Goal: Transaction & Acquisition: Purchase product/service

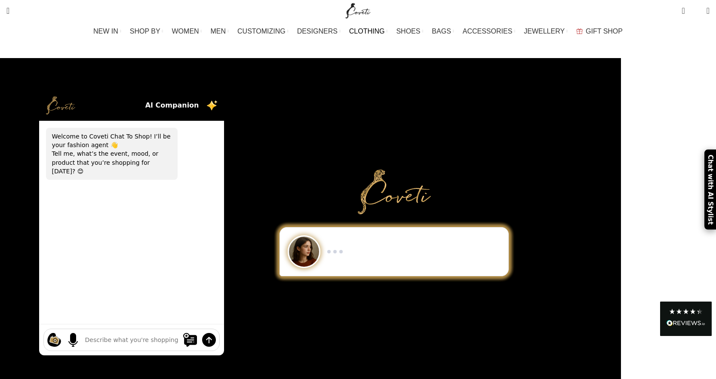
click at [371, 32] on span "CLOTHING" at bounding box center [367, 31] width 36 height 8
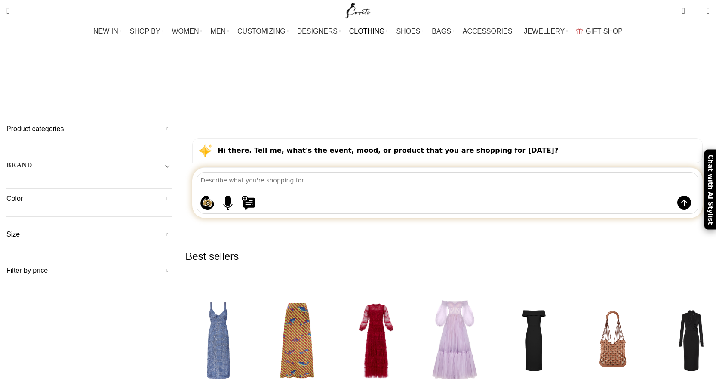
click at [135, 124] on div "Product categories Men Men Accessories Cases Men Belts Men Exotic Leather Men H…" at bounding box center [89, 135] width 166 height 23
click at [137, 124] on h5 "Product categories" at bounding box center [89, 128] width 166 height 9
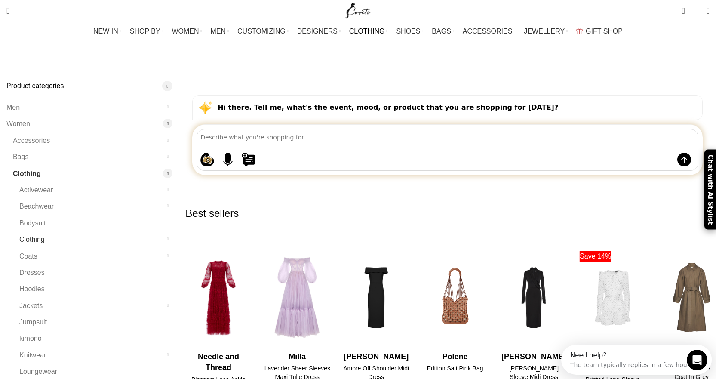
click at [162, 231] on link "Clothing" at bounding box center [90, 239] width 142 height 16
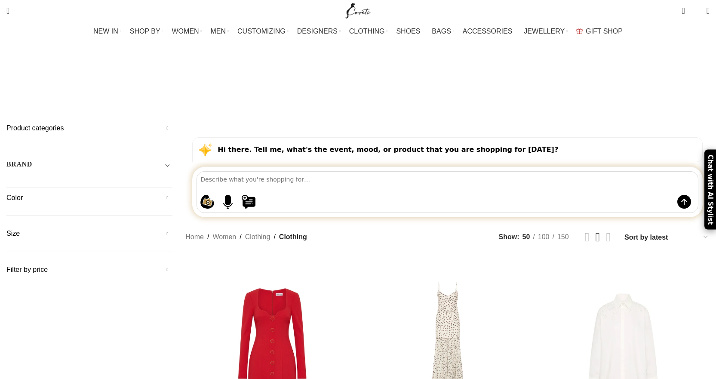
click at [165, 123] on div "Product categories Men Men Accessories Cases Men Belts Men Exotic Leather Men H…" at bounding box center [89, 134] width 166 height 23
click at [172, 123] on h5 "Product categories" at bounding box center [89, 127] width 166 height 9
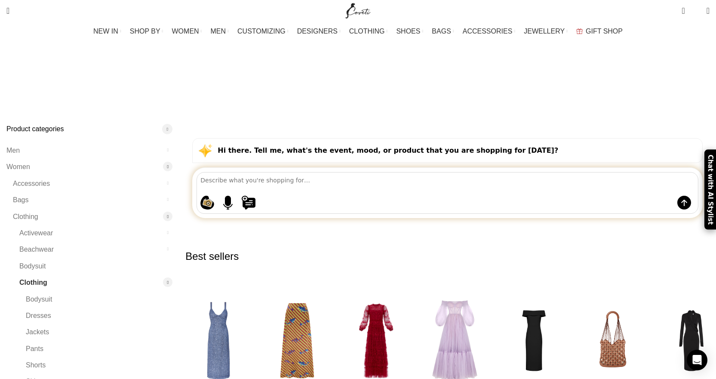
click at [172, 277] on div at bounding box center [167, 281] width 9 height 9
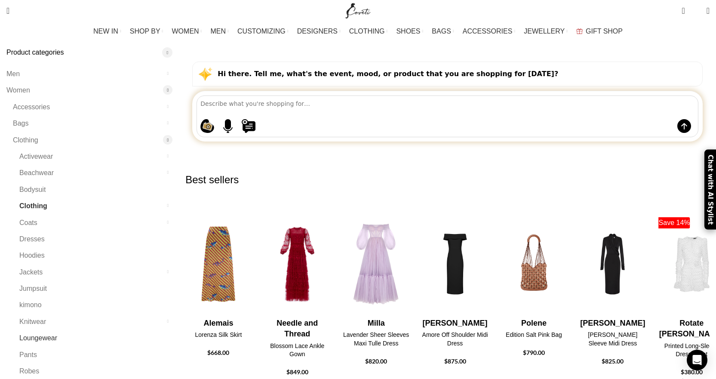
scroll to position [86, 0]
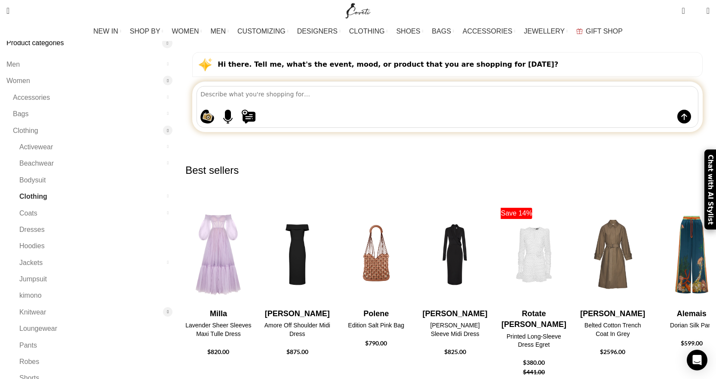
click at [172, 307] on div at bounding box center [167, 311] width 9 height 9
